Goal: Task Accomplishment & Management: Use online tool/utility

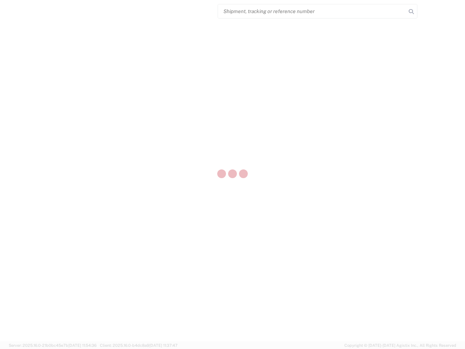
select select "US"
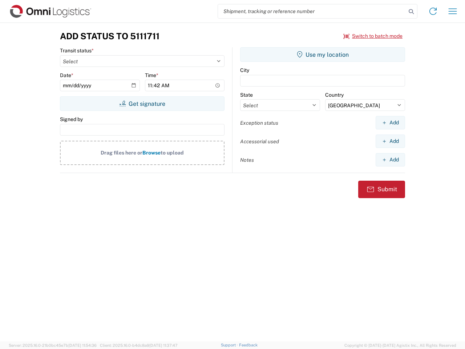
click at [312, 11] on input "search" at bounding box center [312, 11] width 188 height 14
click at [412, 12] on icon at bounding box center [412, 12] width 10 height 10
click at [433, 11] on icon at bounding box center [434, 11] width 12 height 12
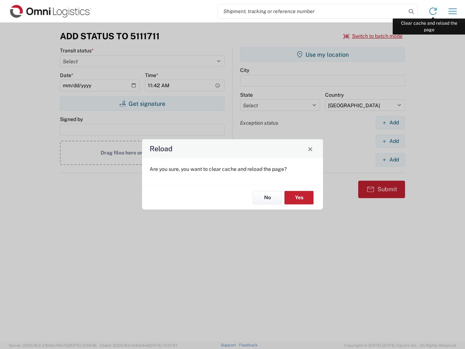
click at [453, 11] on div "Reload Are you sure, you want to clear cache and reload the page? No Yes" at bounding box center [232, 174] width 465 height 349
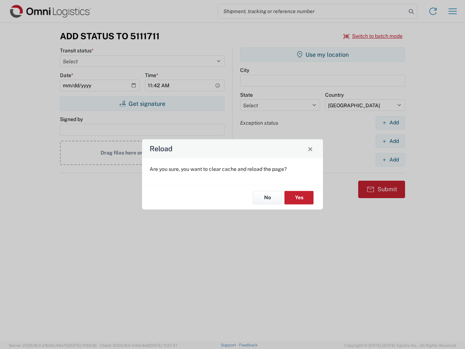
click at [373, 36] on div "Reload Are you sure, you want to clear cache and reload the page? No Yes" at bounding box center [232, 174] width 465 height 349
click at [142, 104] on div "Reload Are you sure, you want to clear cache and reload the page? No Yes" at bounding box center [232, 174] width 465 height 349
click at [323, 55] on div "Reload Are you sure, you want to clear cache and reload the page? No Yes" at bounding box center [232, 174] width 465 height 349
click at [391, 123] on div "Reload Are you sure, you want to clear cache and reload the page? No Yes" at bounding box center [232, 174] width 465 height 349
click at [391, 141] on div "Reload Are you sure, you want to clear cache and reload the page? No Yes" at bounding box center [232, 174] width 465 height 349
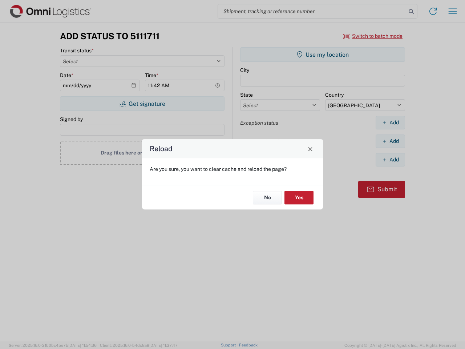
click at [391, 160] on div "Reload Are you sure, you want to clear cache and reload the page? No Yes" at bounding box center [232, 174] width 465 height 349
